Goal: Task Accomplishment & Management: Use online tool/utility

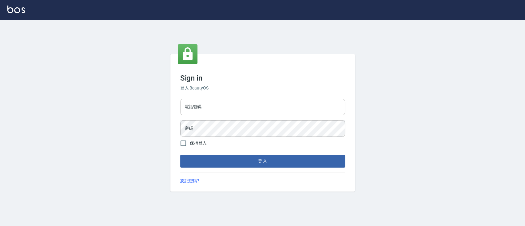
click at [275, 113] on input "電話號碼" at bounding box center [262, 107] width 165 height 17
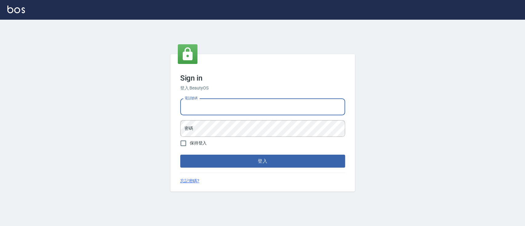
type input "0936904311"
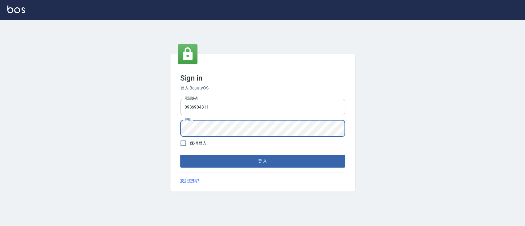
click at [180, 155] on button "登入" at bounding box center [262, 161] width 165 height 13
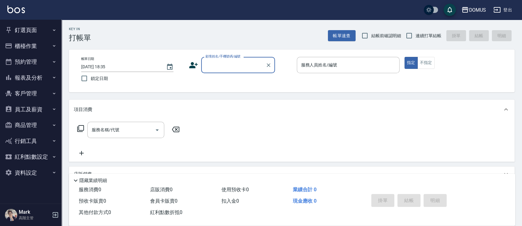
click at [425, 38] on span "連續打單結帳" at bounding box center [428, 36] width 26 height 6
click at [415, 38] on input "連續打單結帳" at bounding box center [408, 35] width 13 height 13
checkbox input "true"
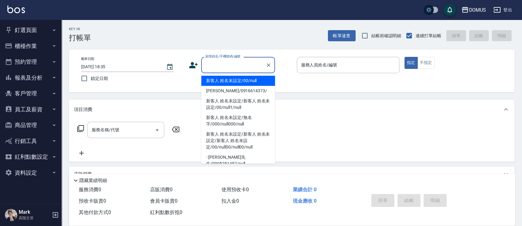
click at [226, 69] on input "顧客姓名/手機號碼/編號" at bounding box center [233, 65] width 59 height 11
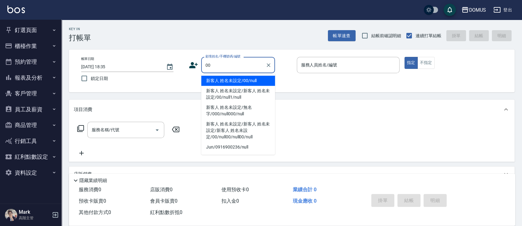
type input "新客人 姓名未設定/00/null"
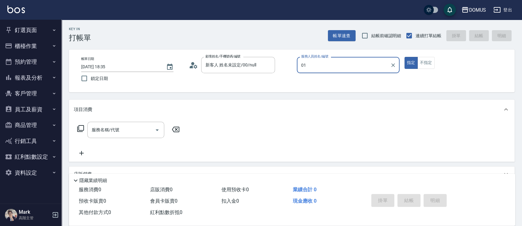
type input "Mark-01"
type button "true"
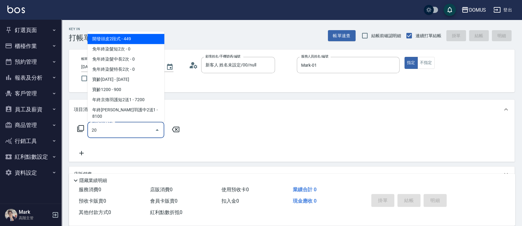
type input "206"
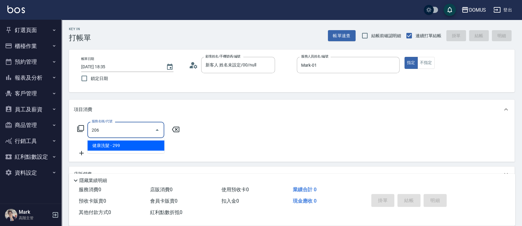
type input "20"
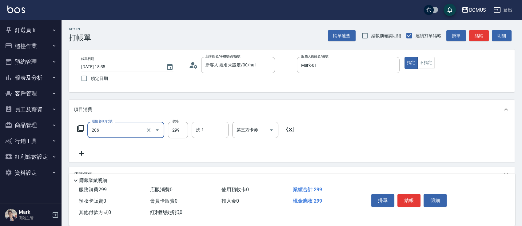
type input "健康洗髮(206)"
type input "3"
type input "0"
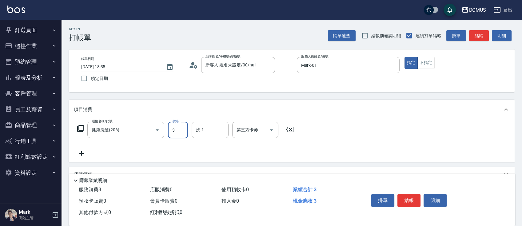
type input "30"
type input "300"
type input "林怡靜-37"
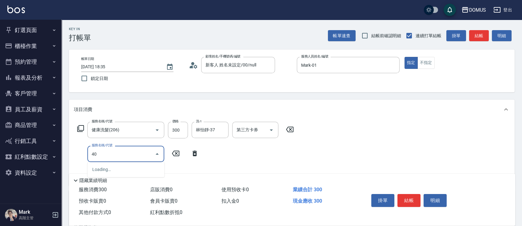
type input "401"
type input "50"
type input "剪髮(401)"
type input "30"
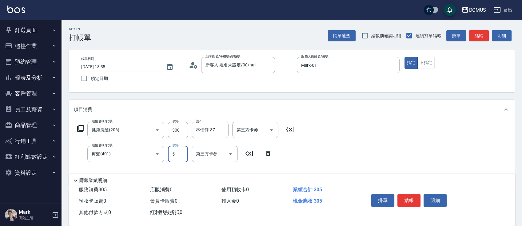
type input "50"
type input "80"
type input "500"
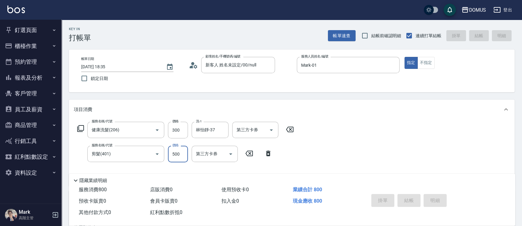
type input "0"
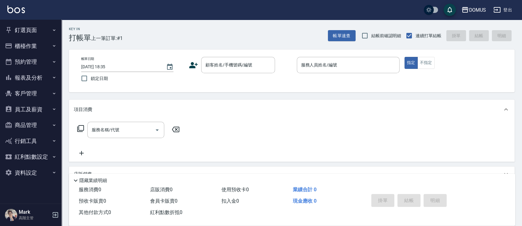
click at [237, 76] on div "帳單日期 [DATE] 18:35 鎖定日期 顧客姓名/手機號碼/編號 顧客姓名/手機號碼/編號 服務人員姓名/編號 服務人員姓名/編號 指定 不指定" at bounding box center [291, 71] width 431 height 28
click at [233, 68] on input "顧客姓名/手機號碼/編號" at bounding box center [233, 65] width 59 height 11
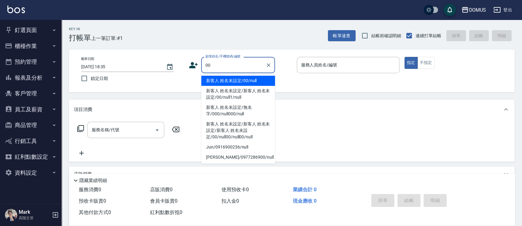
type input "新客人 姓名未設定/00/null"
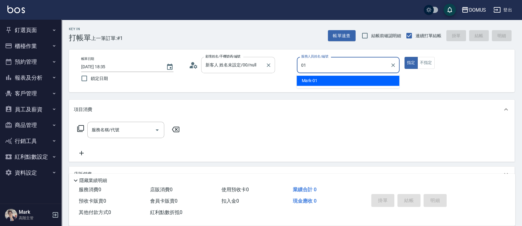
type input "Mark-01"
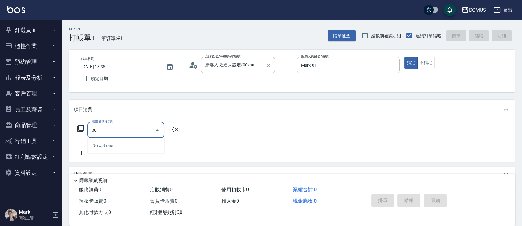
type input "301"
type input "150"
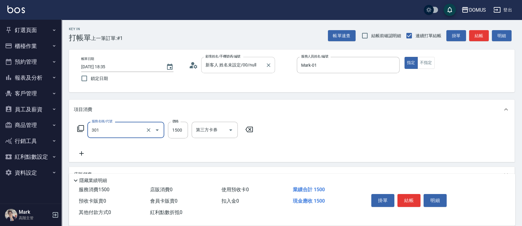
type input "燙髮(301)"
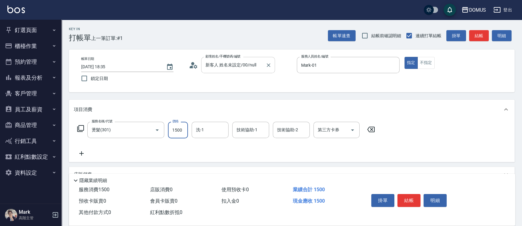
type input "0"
type input "20"
type input "200"
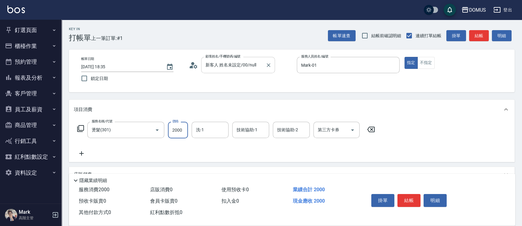
type input "2000"
type input "林怡靜-37"
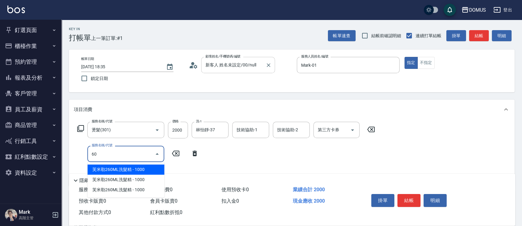
type input "605"
type input "290"
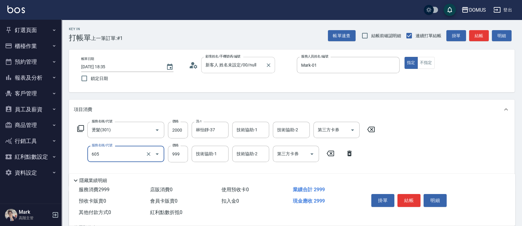
type input "二段肩下(605)"
type input "200"
type input "10"
type input "210"
type input "100"
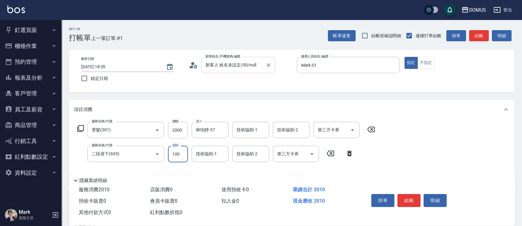
type input "300"
type input "1000"
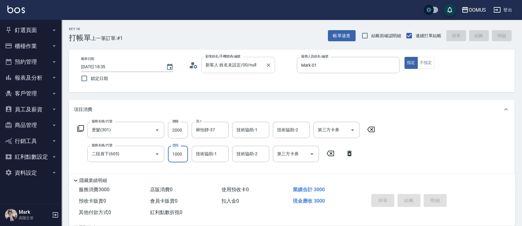
type input "[DATE] 18:36"
type input "0"
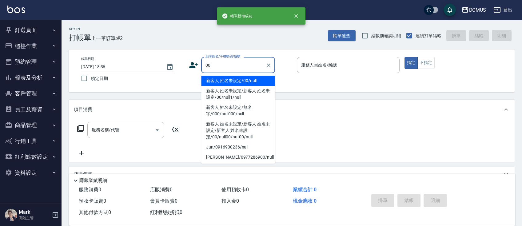
type input "新客人 姓名未設定/00/null"
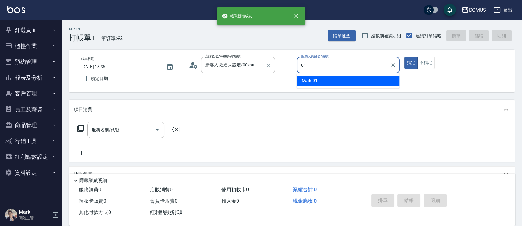
type input "Mark-01"
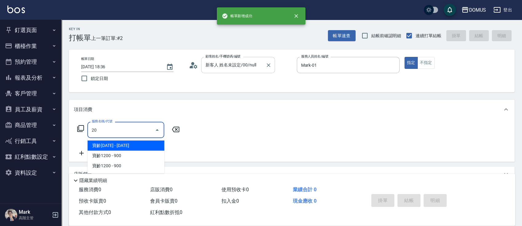
type input "206"
type input "20"
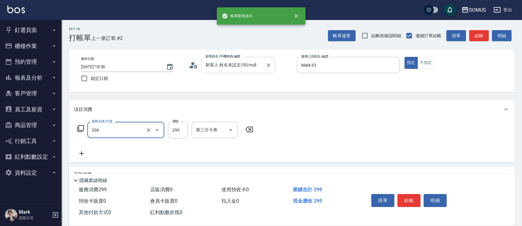
type input "健康洗髮(206)"
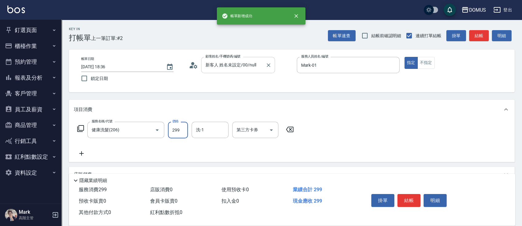
type input "0"
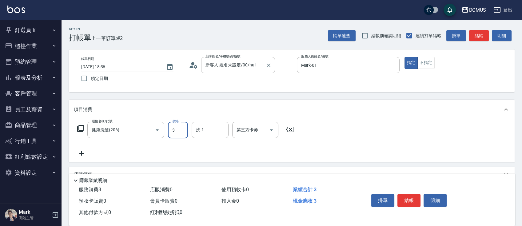
type input "30"
type input "300"
type input "林怡靜-37"
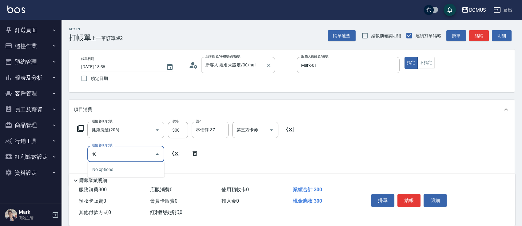
type input "401"
type input "50"
type input "剪髮(401)"
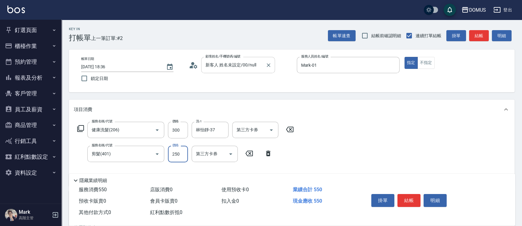
type input "4"
type input "30"
type input "40"
type input "70"
type input "400"
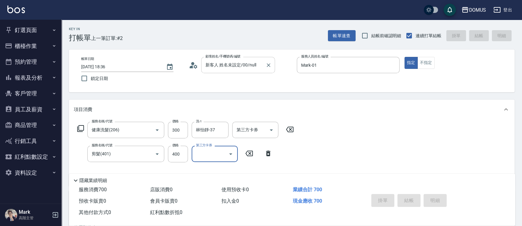
type input "0"
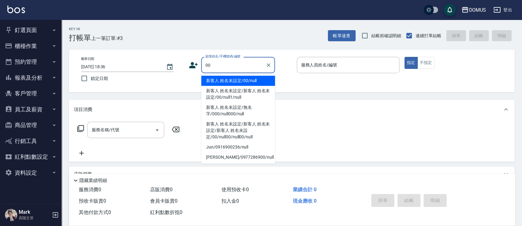
type input "新客人 姓名未設定/00/null"
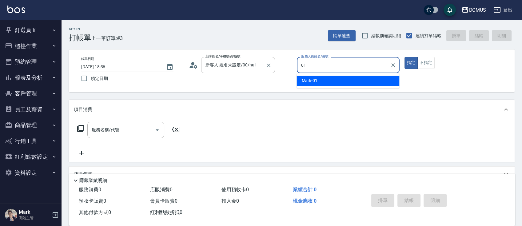
type input "Mark-01"
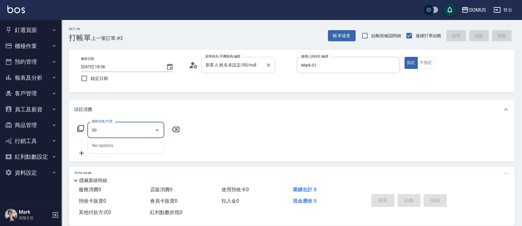
type input "301"
type input "150"
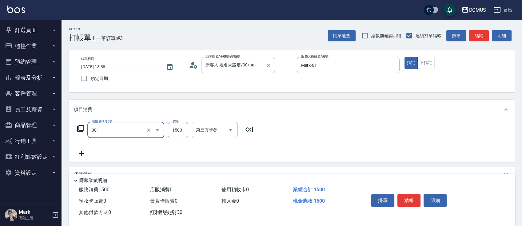
type input "燙髮(301)"
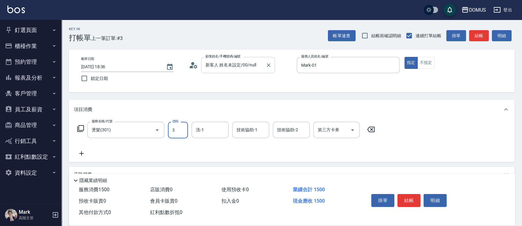
type input "32"
type input "30"
type input "325"
type input "320"
type input "3250"
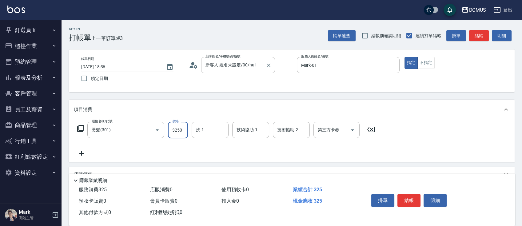
type input "3250"
type input "32500"
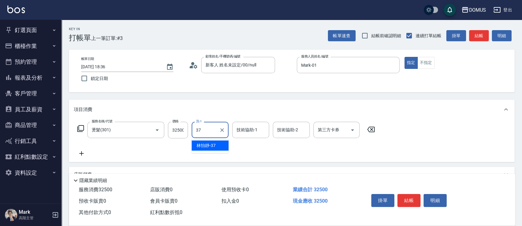
type input "林怡靜-37"
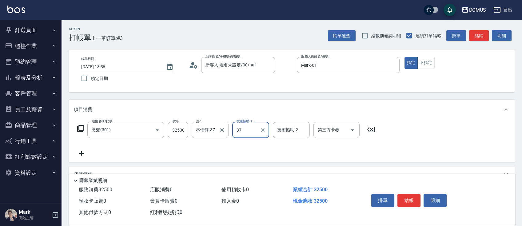
type input "林怡靜-37"
click at [187, 135] on input "32500" at bounding box center [178, 130] width 20 height 17
type input "0"
type input "35"
type input "30"
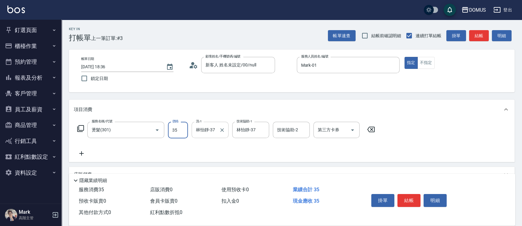
type input "350"
type input "3500"
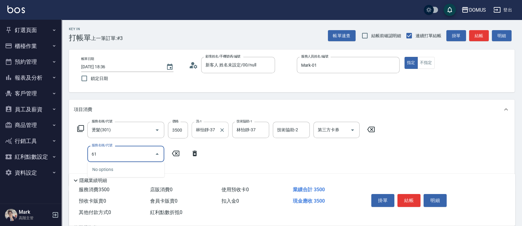
type input "618"
type input "550"
type input "鉑金M(618)"
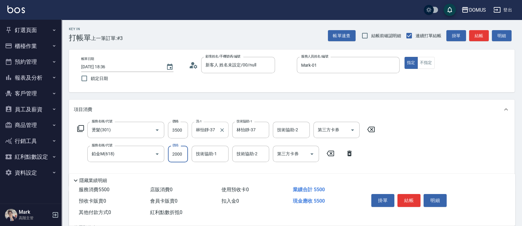
type input "1"
type input "350"
type input "18"
type input "360"
type input "180"
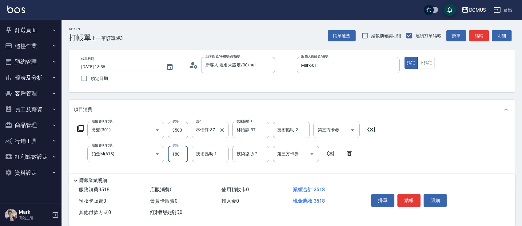
type input "530"
type input "1800"
type input "林怡靜-37"
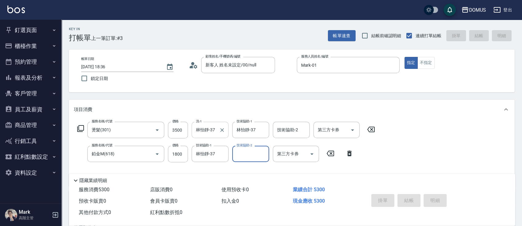
type input "0"
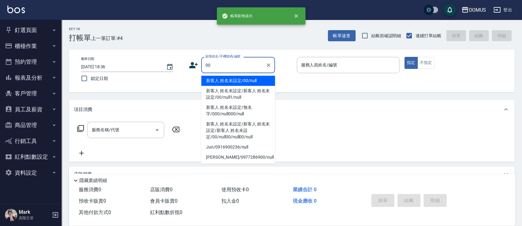
type input "新客人 姓名未設定/00/null"
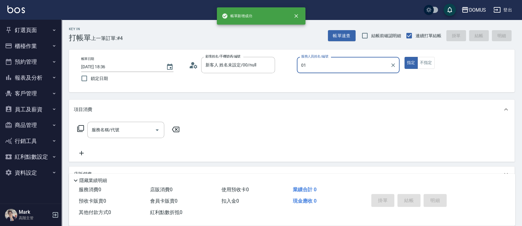
type input "Mark-01"
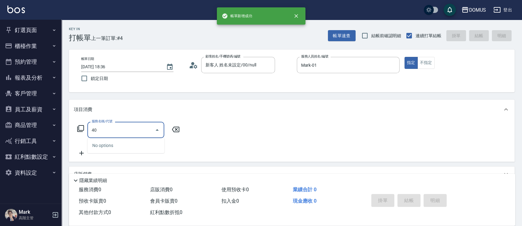
type input "401"
type input "20"
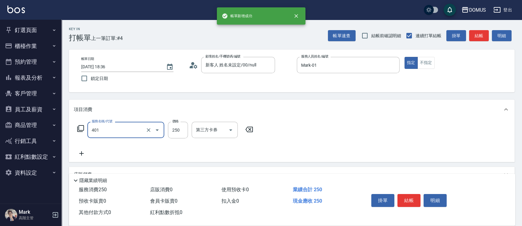
type input "剪髮(401)"
type input "0"
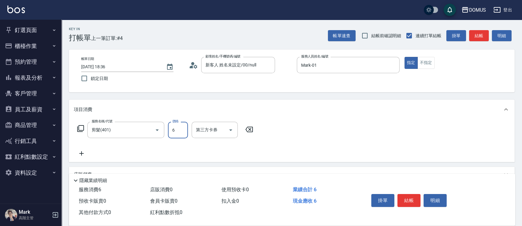
type input "60"
type input "600"
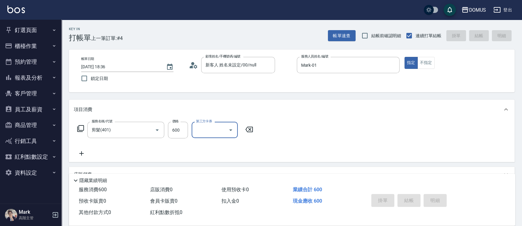
type input "0"
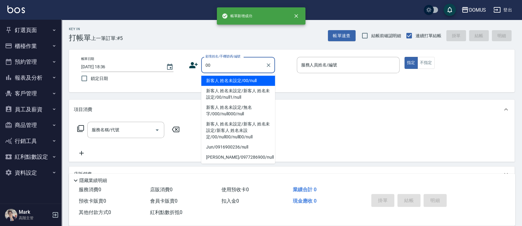
type input "新客人 姓名未設定/00/null"
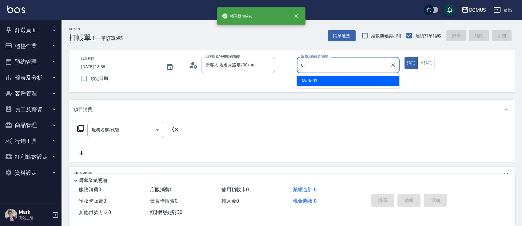
type input "Mark-01"
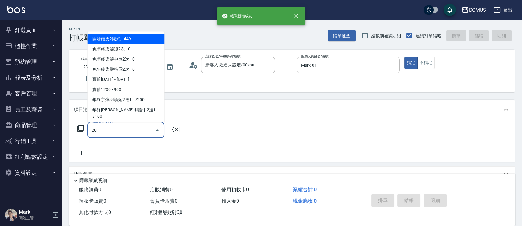
type input "206"
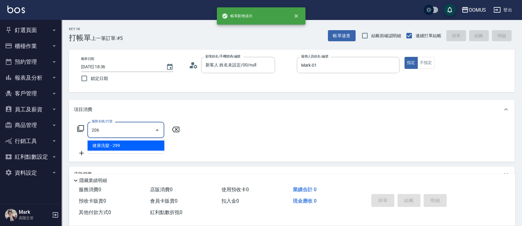
type input "20"
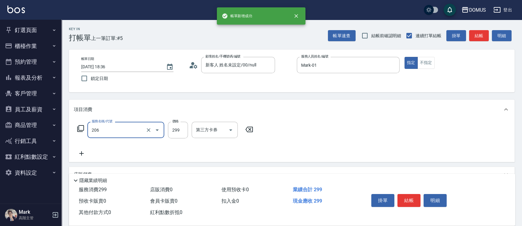
type input "健康洗髮(206)"
type input "3"
type input "0"
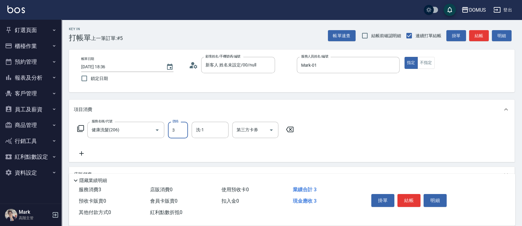
type input "30"
type input "300"
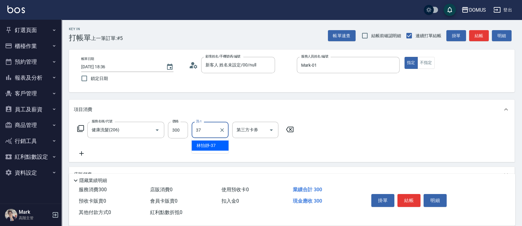
type input "林怡靜-37"
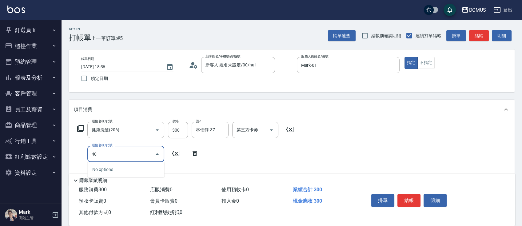
type input "401"
type input "50"
type input "剪髮(401)"
type input "5"
type input "30"
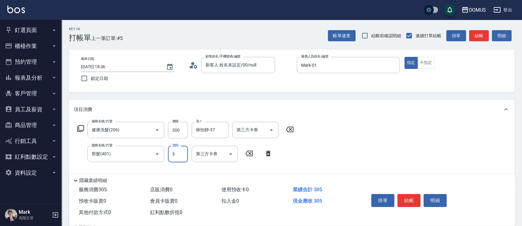
type input "50"
type input "80"
type input "500"
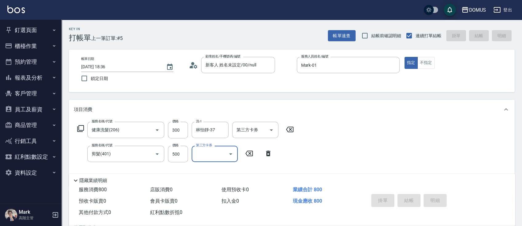
type input "0"
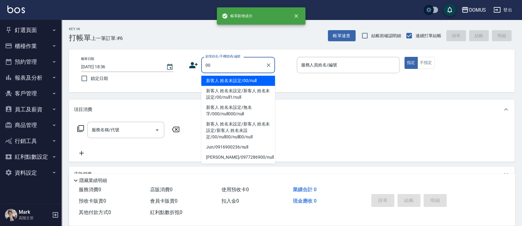
type input "新客人 姓名未設定/00/null"
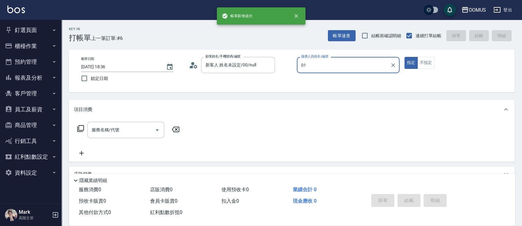
type input "Mark-01"
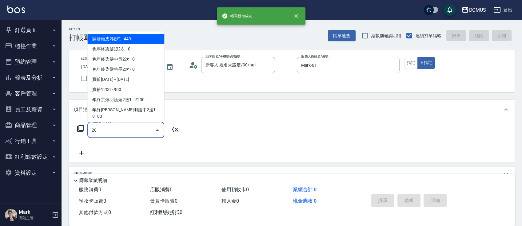
type input "206"
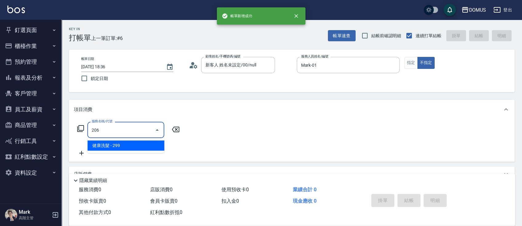
type input "20"
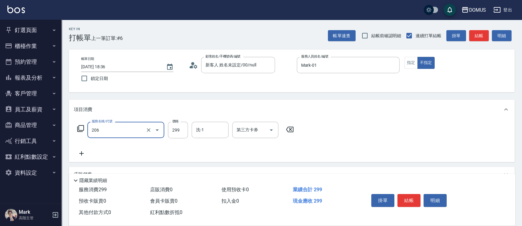
type input "健康洗髮(206)"
type input "3"
type input "0"
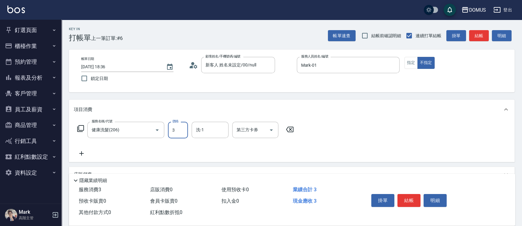
type input "30"
type input "300"
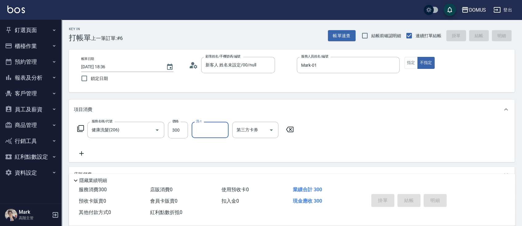
type input "0"
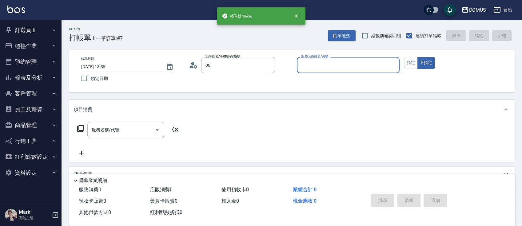
type input "新客人 姓名未設定/00/null"
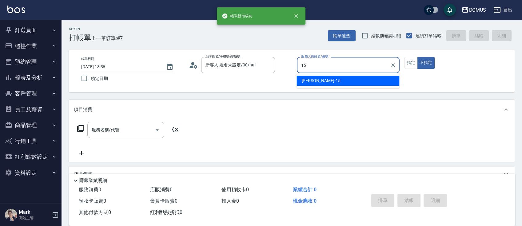
type input "[PERSON_NAME]-15"
type button "false"
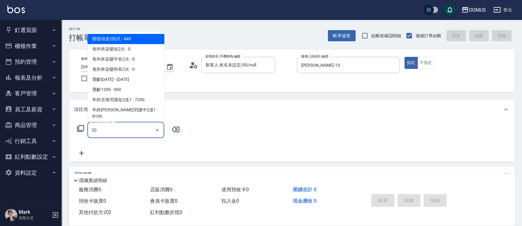
type input "206"
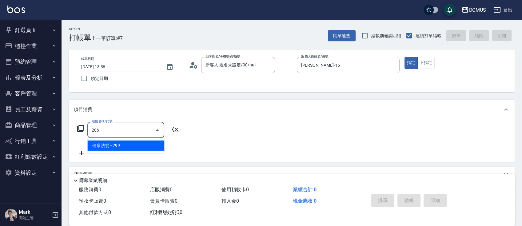
type input "20"
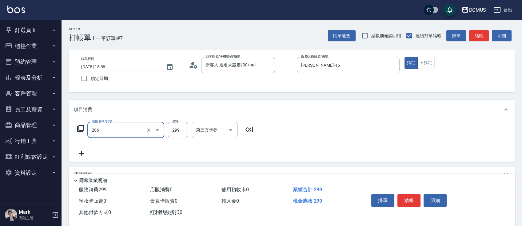
type input "健康洗髮(206)"
type input "0"
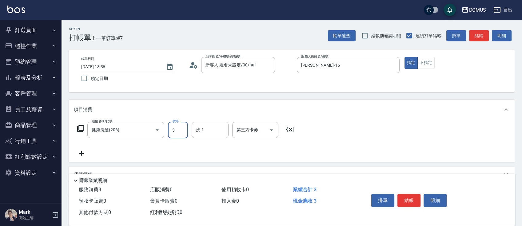
type input "30"
type input "300"
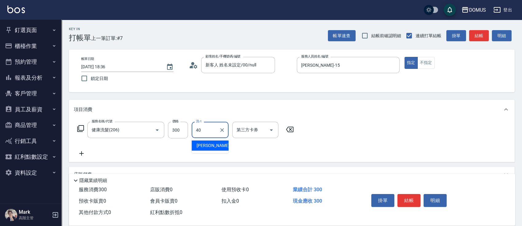
type input "[PERSON_NAME]-40"
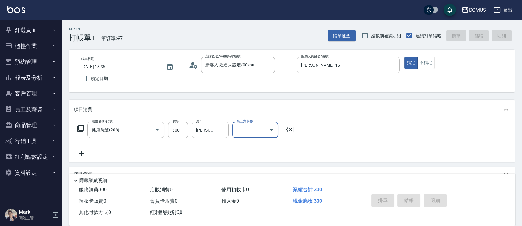
type input "0"
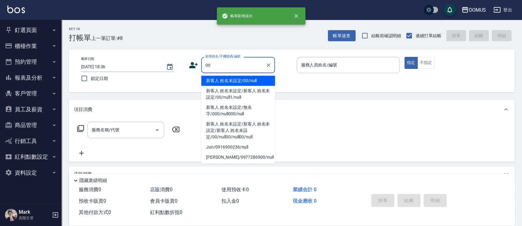
type input "新客人 姓名未設定/00/null"
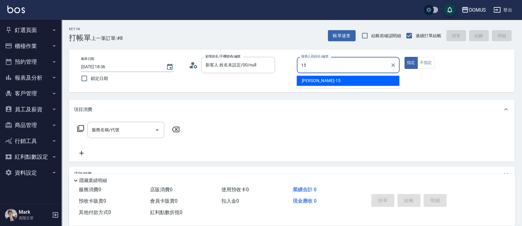
type input "[PERSON_NAME]-15"
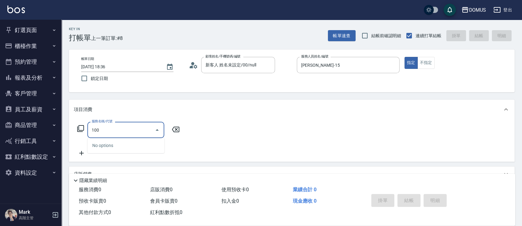
type input "1001"
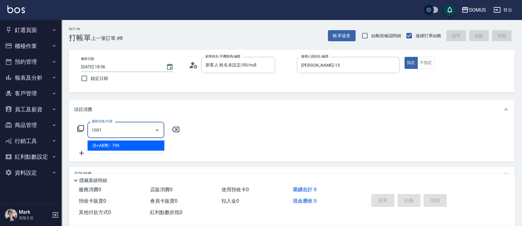
type input "70"
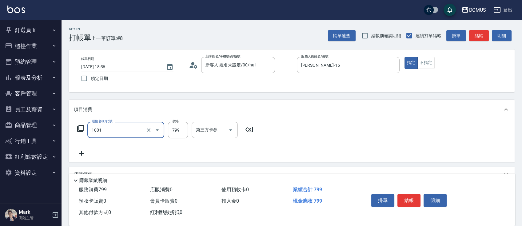
type input "洗+AB劑(1001)"
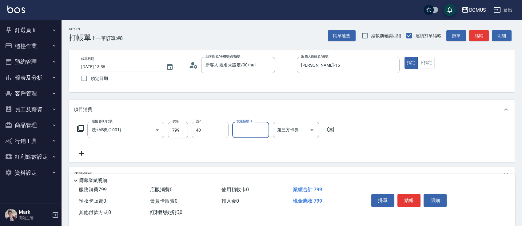
type input "[PERSON_NAME]-40"
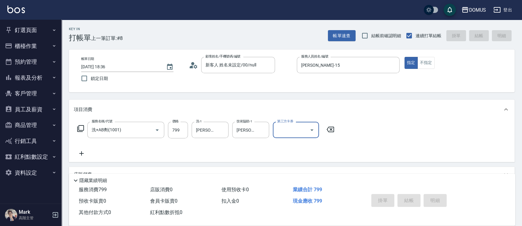
type input "[DATE] 18:37"
type input "0"
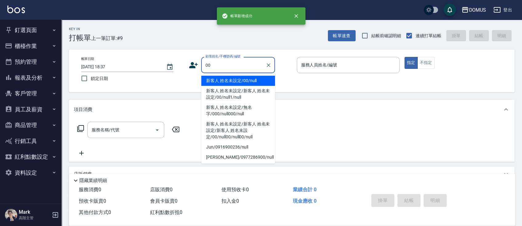
type input "新客人 姓名未設定/00/null"
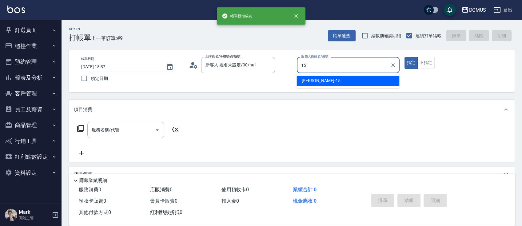
type input "[PERSON_NAME]-15"
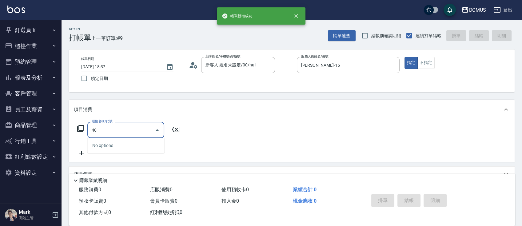
type input "401"
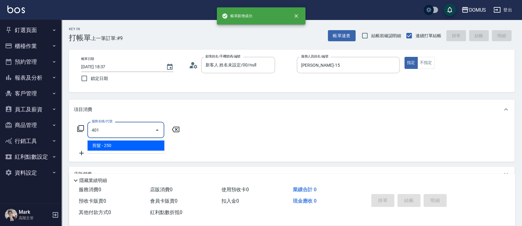
type input "20"
type input "剪髮(401)"
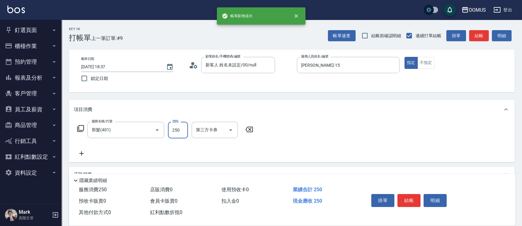
type input "6"
type input "0"
type input "60"
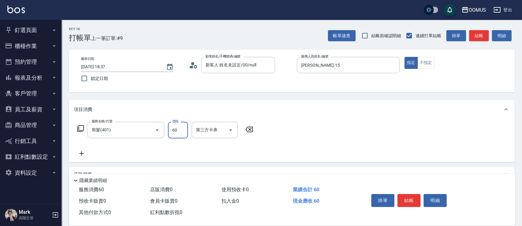
type input "60"
type input "600"
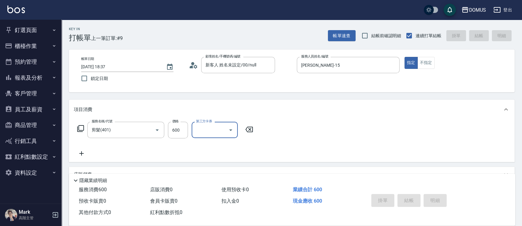
type input "0"
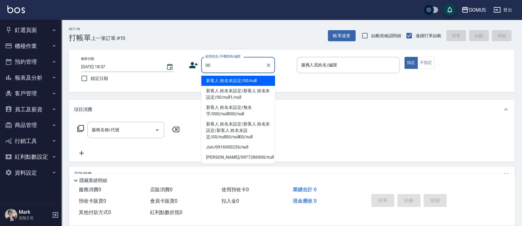
type input "新客人 姓名未設定/00/null"
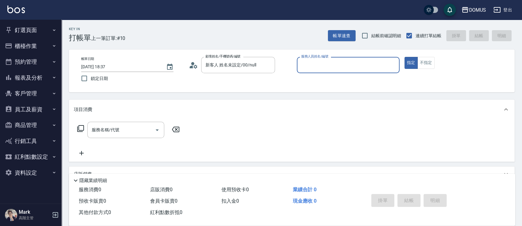
click at [404, 57] on button "指定" at bounding box center [410, 63] width 13 height 12
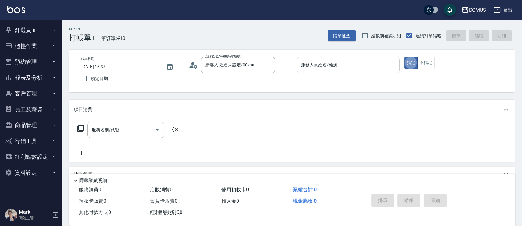
click at [330, 68] on input "服務人員姓名/編號" at bounding box center [347, 65] width 97 height 11
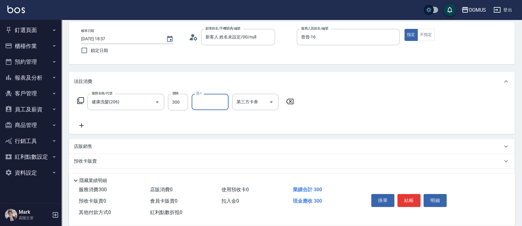
scroll to position [41, 0]
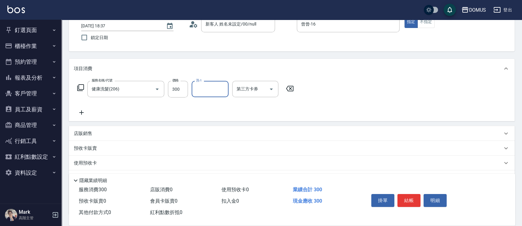
click at [124, 130] on div "店販銷售" at bounding box center [288, 133] width 428 height 6
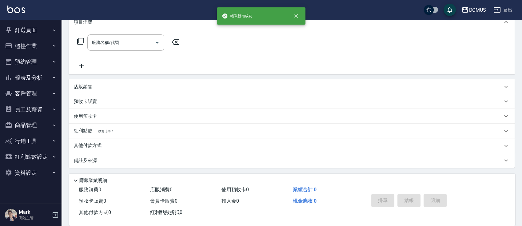
scroll to position [0, 0]
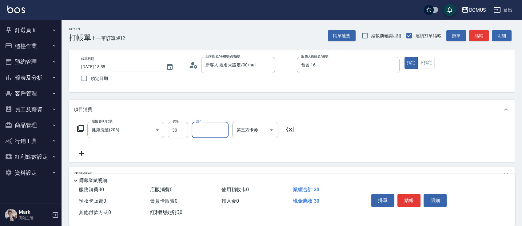
click at [173, 132] on input "30" at bounding box center [178, 130] width 20 height 17
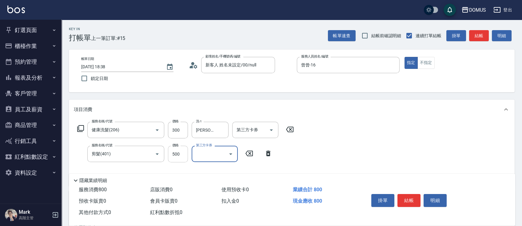
click at [184, 162] on input "500" at bounding box center [178, 154] width 20 height 17
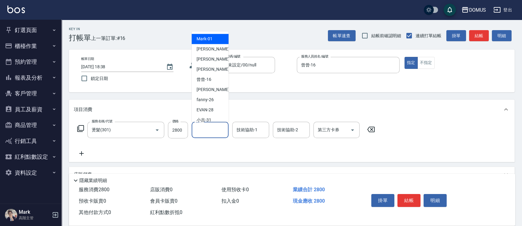
drag, startPoint x: 211, startPoint y: 127, endPoint x: 225, endPoint y: 124, distance: 14.0
click at [212, 126] on input "洗-1" at bounding box center [209, 129] width 31 height 11
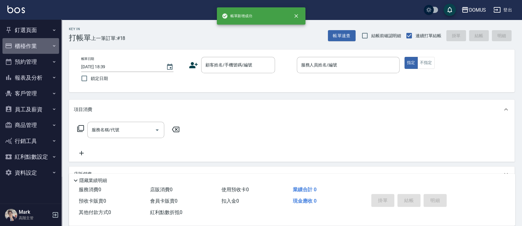
click at [20, 45] on button "櫃檯作業" at bounding box center [30, 46] width 57 height 16
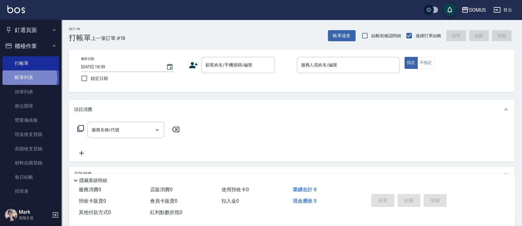
click at [27, 77] on link "帳單列表" at bounding box center [30, 77] width 57 height 14
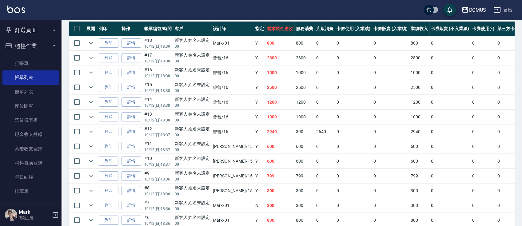
scroll to position [130, 0]
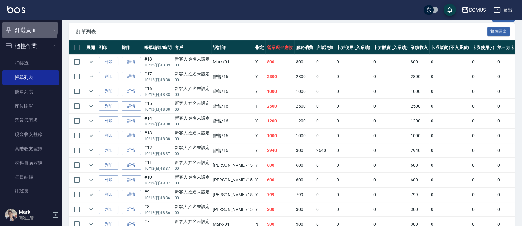
click at [20, 28] on button "釘選頁面" at bounding box center [30, 30] width 57 height 16
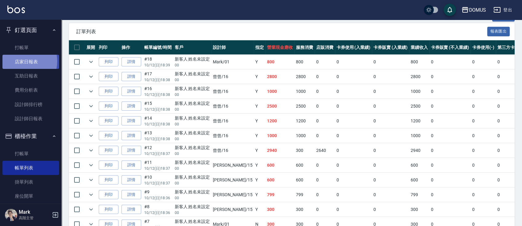
click at [20, 61] on link "店家日報表" at bounding box center [30, 62] width 57 height 14
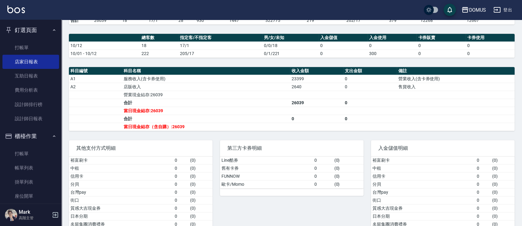
scroll to position [179, 0]
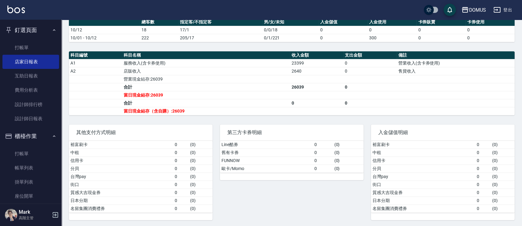
click at [33, 38] on ul "打帳單 店家日報表 互助日報表 費用分析表 設計師排行榜 設計師日報表" at bounding box center [30, 83] width 57 height 90
click at [34, 41] on link "打帳單" at bounding box center [30, 48] width 57 height 14
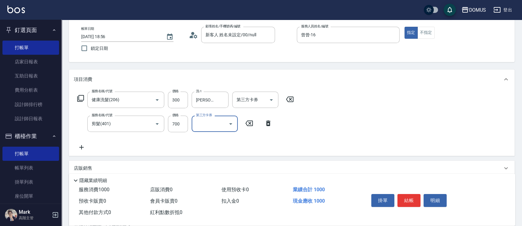
scroll to position [41, 0]
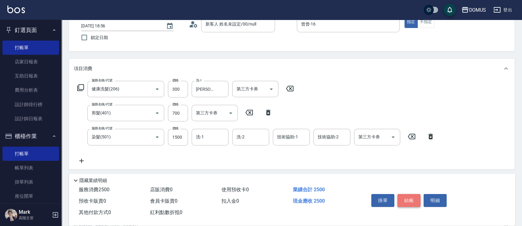
click at [410, 198] on button "結帳" at bounding box center [408, 200] width 23 height 13
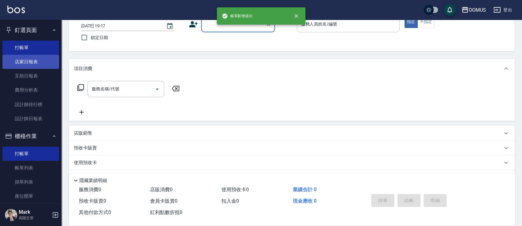
click at [30, 58] on link "店家日報表" at bounding box center [30, 62] width 57 height 14
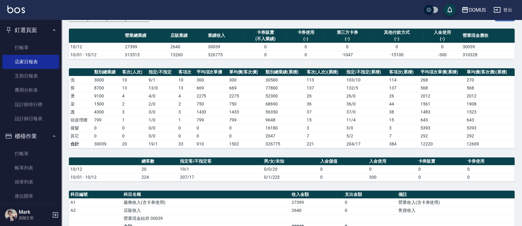
scroll to position [123, 0]
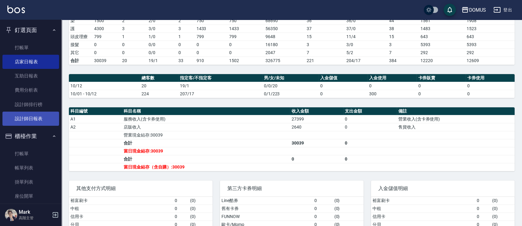
click at [30, 121] on link "設計師日報表" at bounding box center [30, 119] width 57 height 14
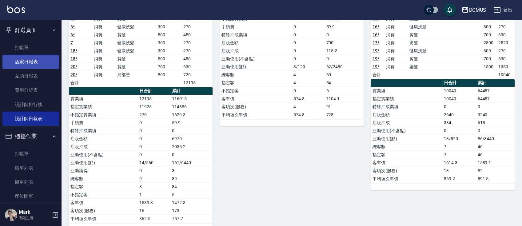
scroll to position [152, 0]
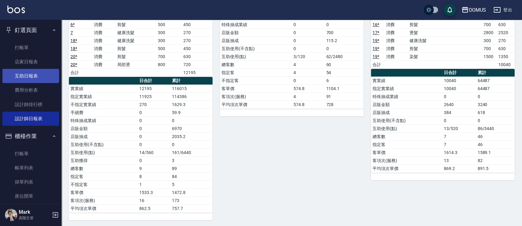
click at [29, 80] on link "互助日報表" at bounding box center [30, 76] width 57 height 14
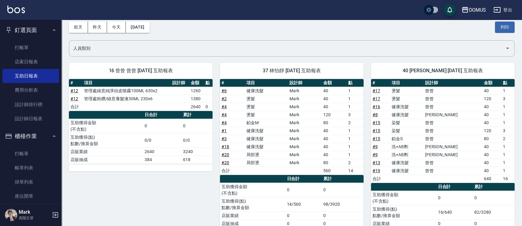
scroll to position [41, 0]
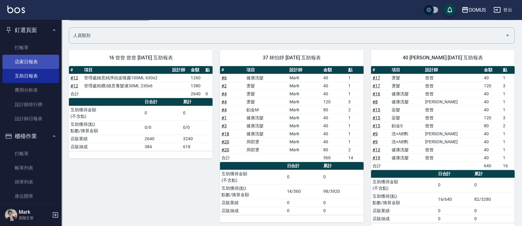
click at [41, 57] on link "店家日報表" at bounding box center [30, 62] width 57 height 14
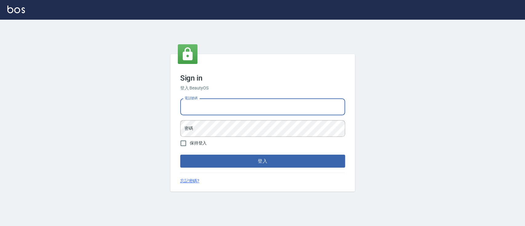
click at [216, 101] on input "電話號碼" at bounding box center [262, 107] width 165 height 17
type input "0936904311"
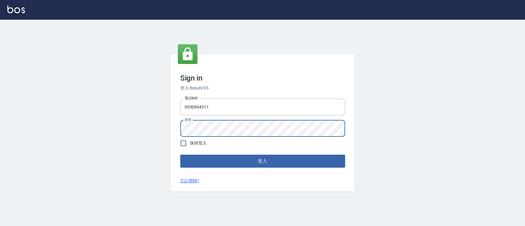
click at [180, 155] on button "登入" at bounding box center [262, 161] width 165 height 13
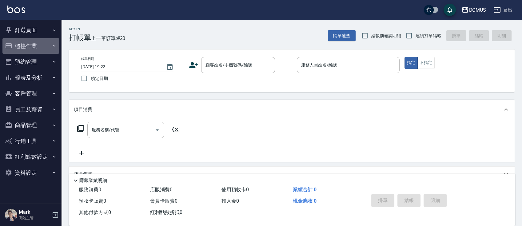
click at [38, 49] on button "櫃檯作業" at bounding box center [30, 46] width 57 height 16
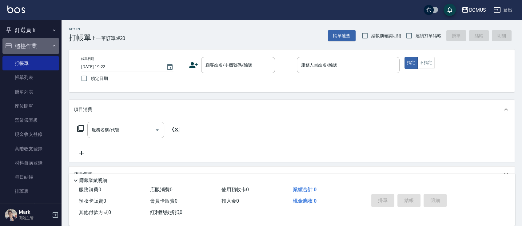
click at [38, 49] on button "櫃檯作業" at bounding box center [30, 46] width 57 height 16
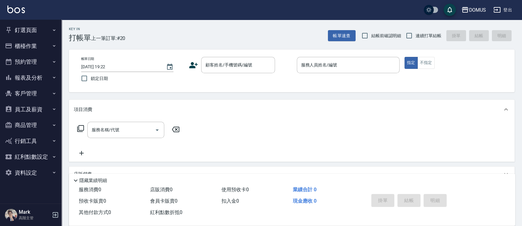
click at [40, 36] on button "釘選頁面" at bounding box center [30, 30] width 57 height 16
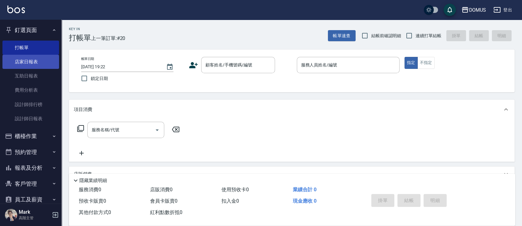
click at [32, 62] on link "店家日報表" at bounding box center [30, 62] width 57 height 14
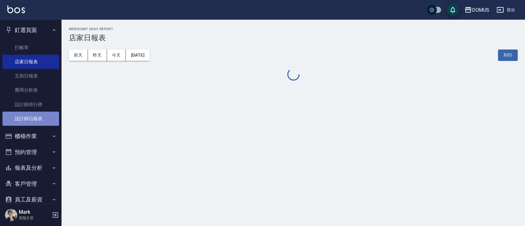
click at [33, 118] on link "設計師日報表" at bounding box center [30, 119] width 57 height 14
